Goal: Information Seeking & Learning: Learn about a topic

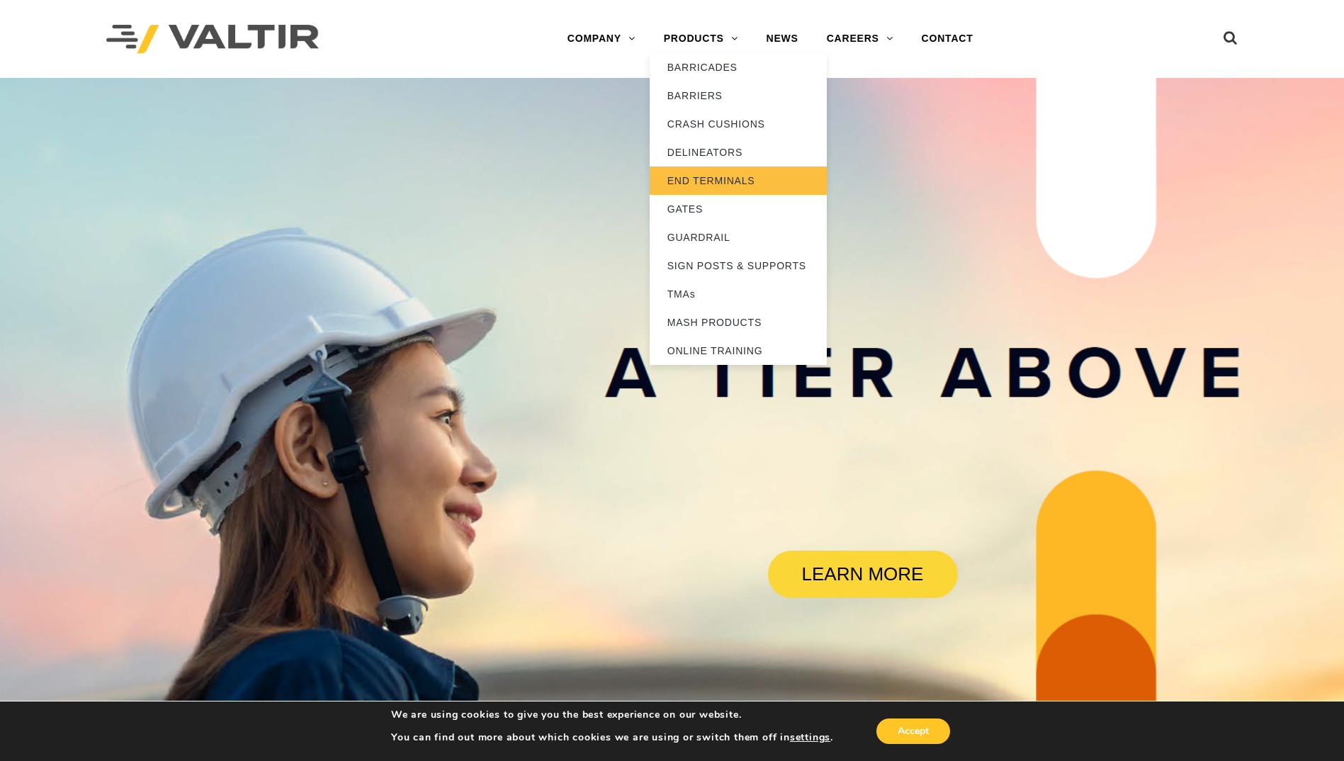
click at [694, 181] on link "END TERMINALS" at bounding box center [738, 181] width 177 height 28
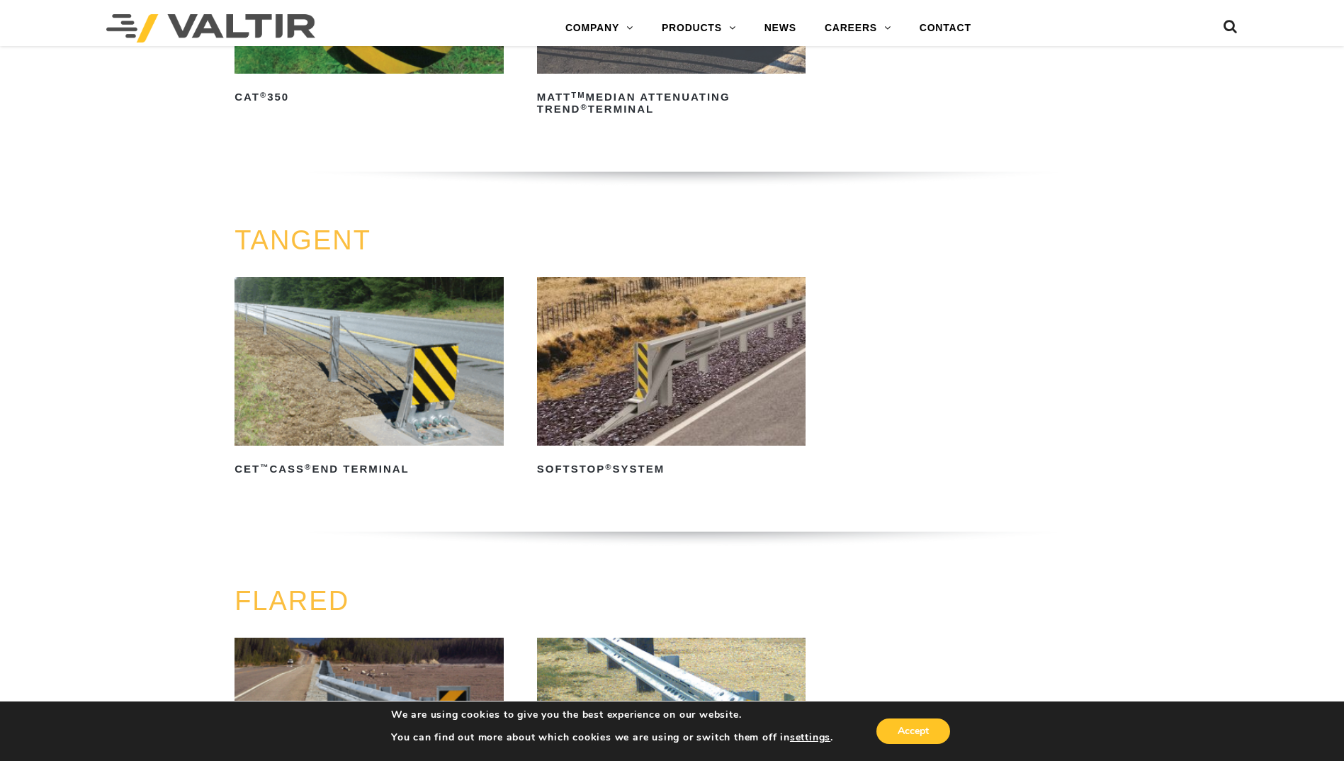
scroll to position [1294, 0]
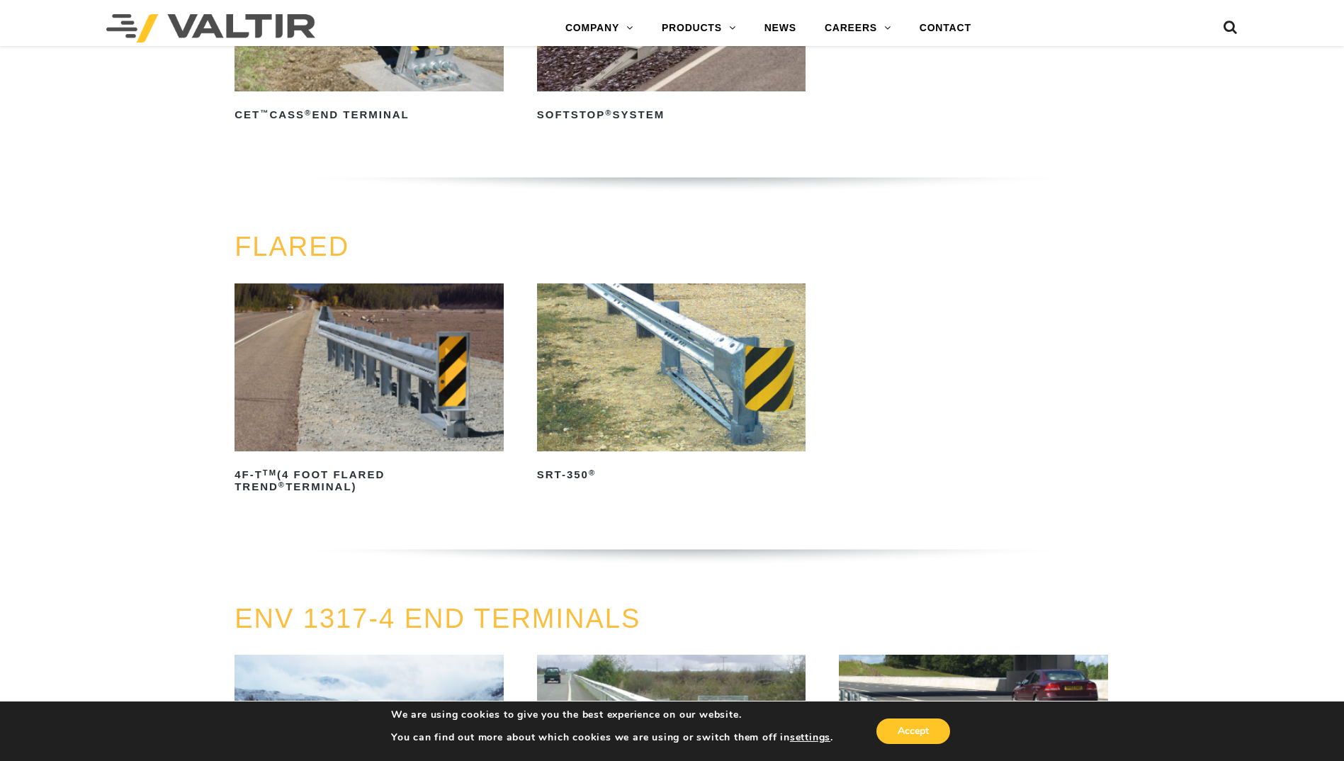
click at [721, 390] on img at bounding box center [671, 367] width 269 height 168
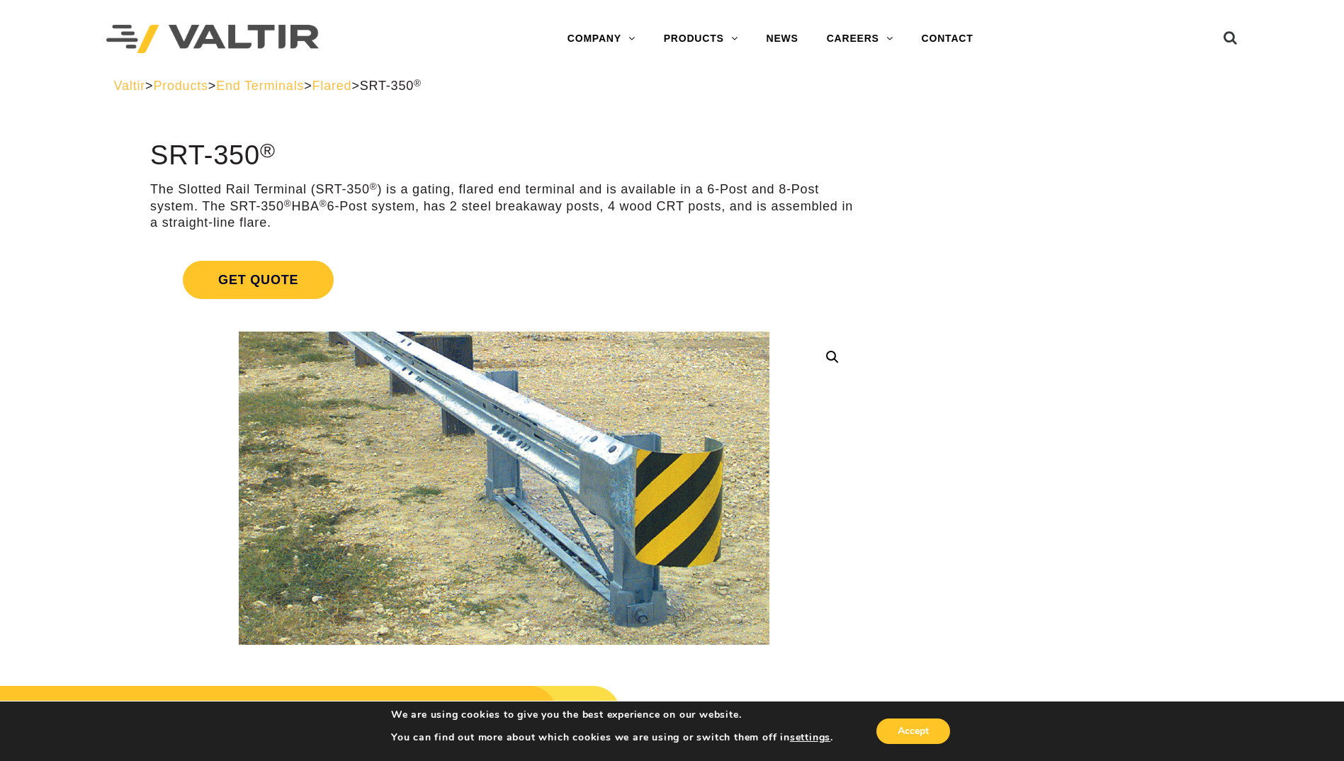
click at [556, 207] on p "The Slotted Rail Terminal (SRT-350 ® ) is a gating, flared end terminal and is …" at bounding box center [504, 206] width 708 height 50
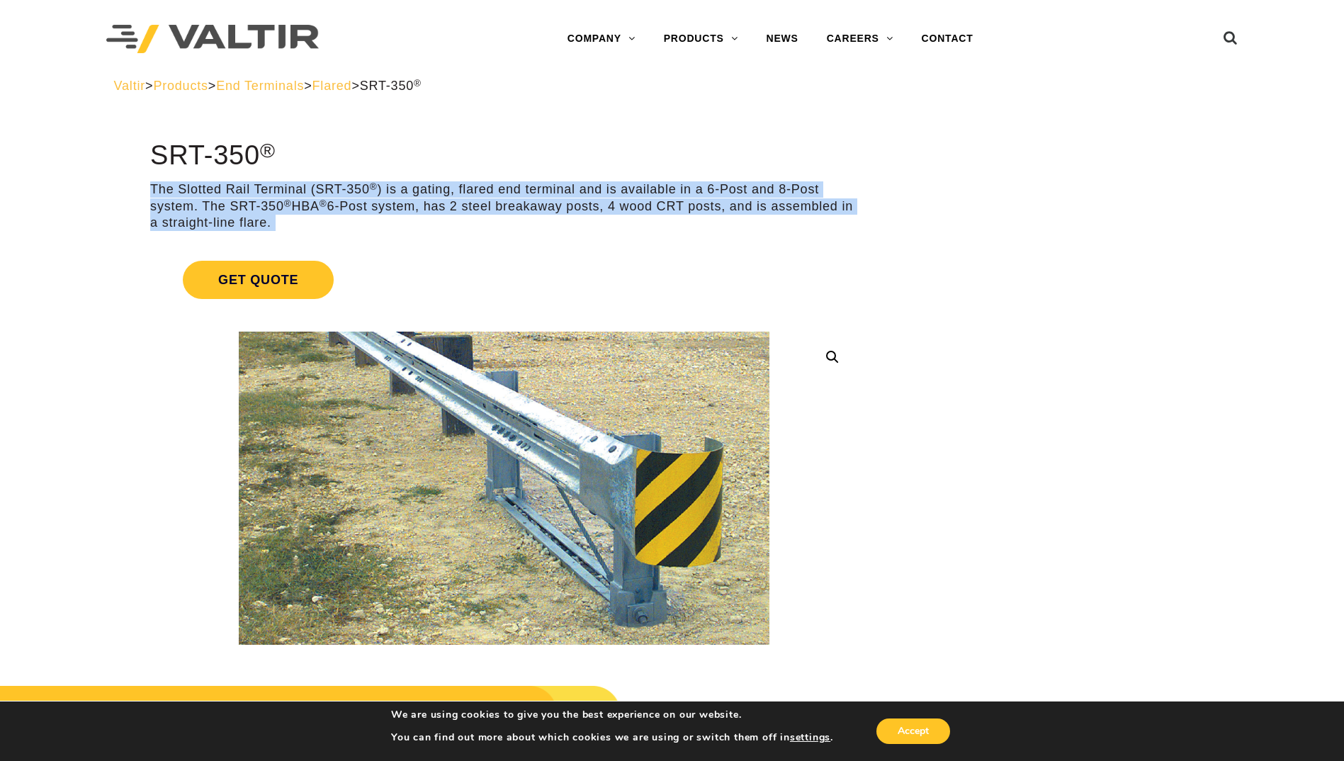
click at [556, 207] on p "The Slotted Rail Terminal (SRT-350 ® ) is a gating, flared end terminal and is …" at bounding box center [504, 206] width 708 height 50
drag, startPoint x: 556, startPoint y: 207, endPoint x: 395, endPoint y: 215, distance: 161.0
click at [395, 215] on p "The Slotted Rail Terminal (SRT-350 ® ) is a gating, flared end terminal and is …" at bounding box center [504, 206] width 708 height 50
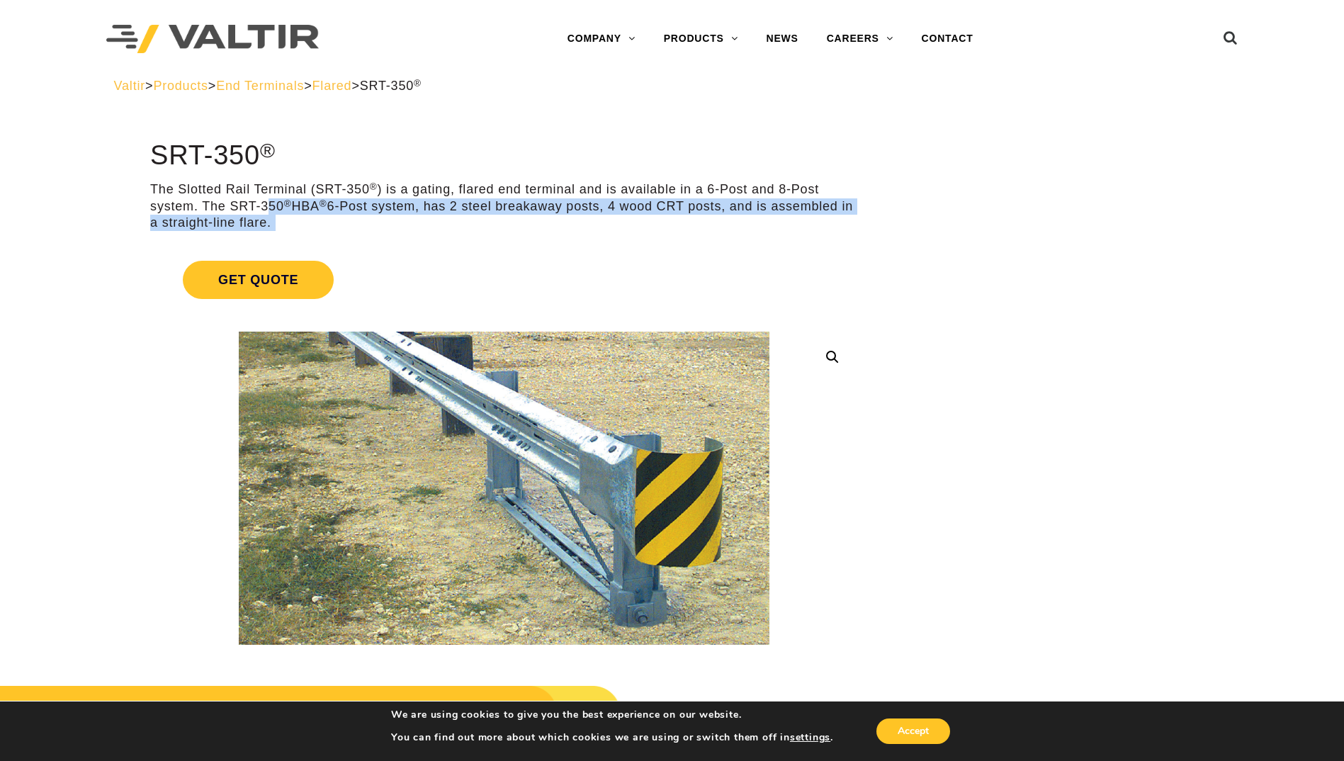
drag, startPoint x: 271, startPoint y: 201, endPoint x: 742, endPoint y: 243, distance: 472.4
click at [500, 228] on p "The Slotted Rail Terminal (SRT-350 ® ) is a gating, flared end terminal and is …" at bounding box center [504, 206] width 708 height 50
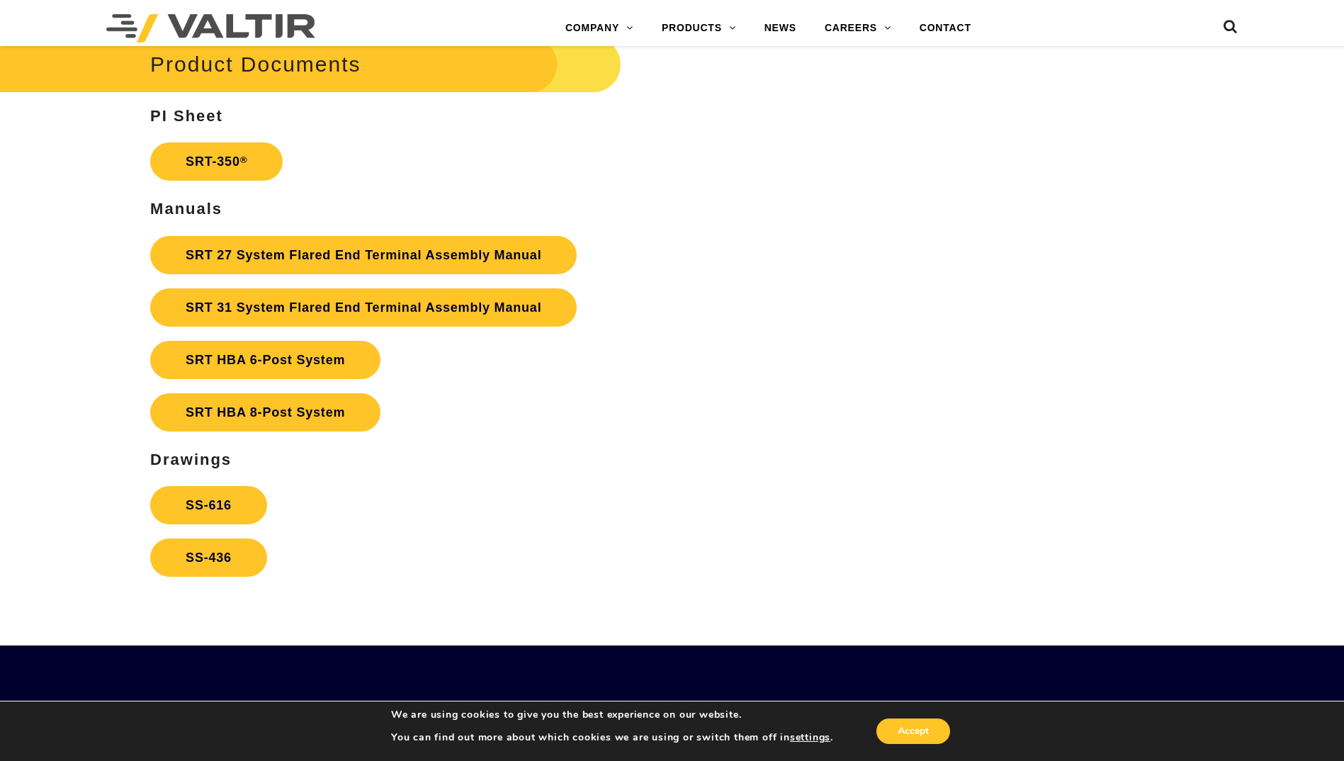
scroll to position [2763, 0]
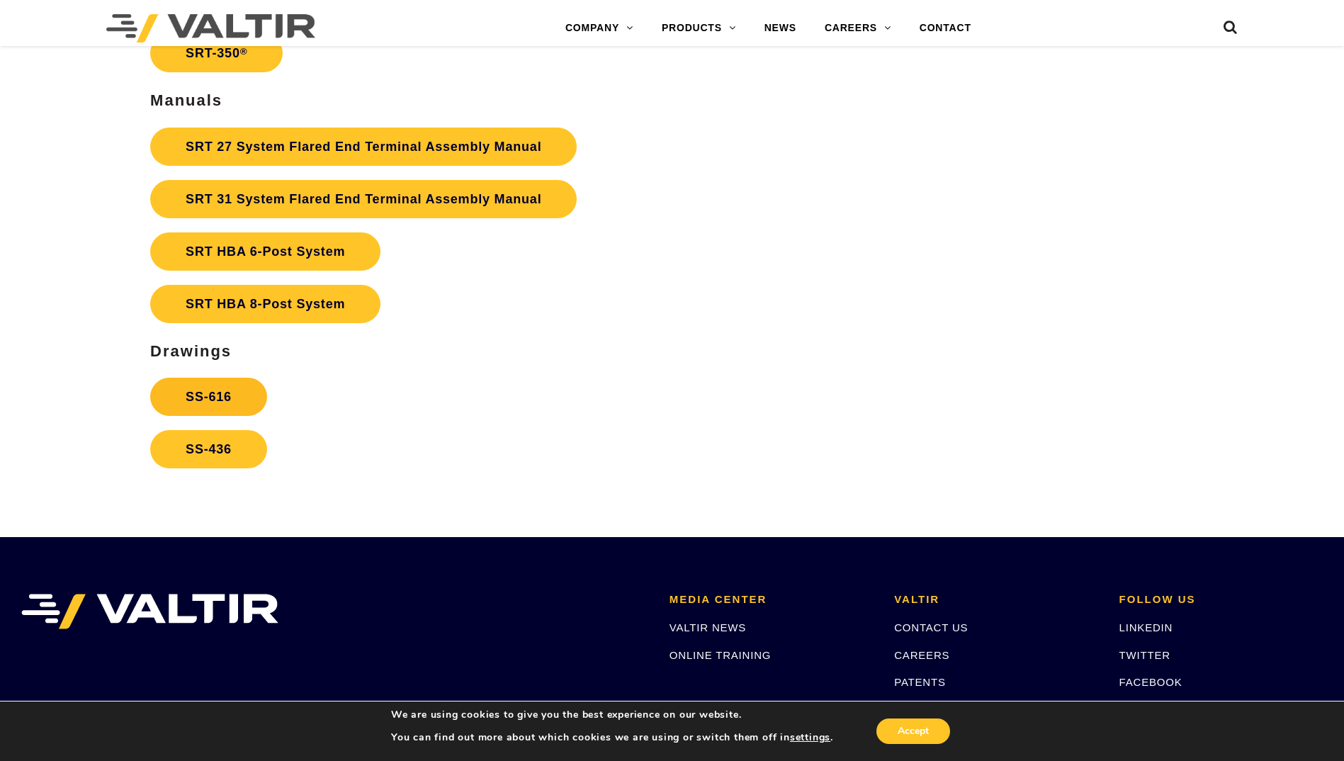
click at [239, 404] on link "SS-616" at bounding box center [208, 397] width 117 height 38
click at [230, 446] on link "SS-436" at bounding box center [208, 449] width 117 height 38
